Goal: Task Accomplishment & Management: Manage account settings

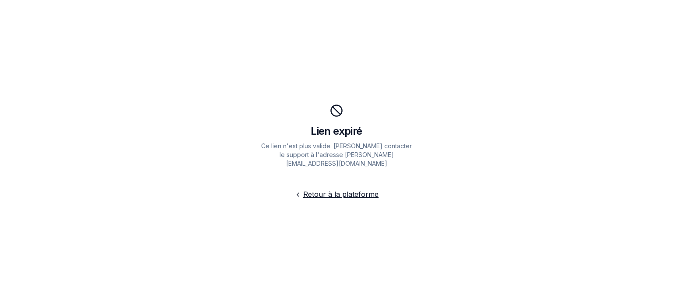
click at [344, 190] on link "Retour à la plateforme" at bounding box center [340, 194] width 75 height 9
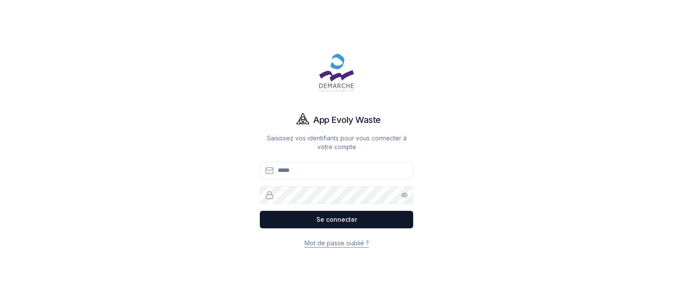
click at [307, 172] on input "Email" at bounding box center [336, 171] width 153 height 18
type input "**********"
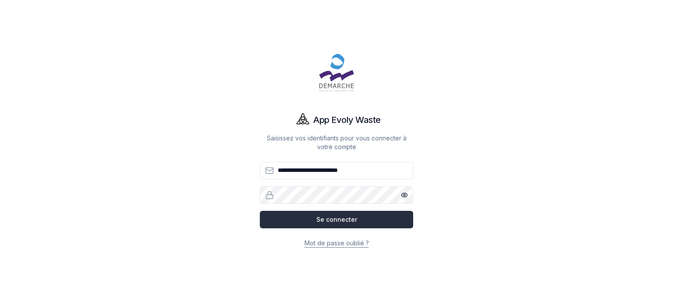
click at [372, 224] on button "Se connecter" at bounding box center [336, 220] width 153 height 18
